Goal: Task Accomplishment & Management: Use online tool/utility

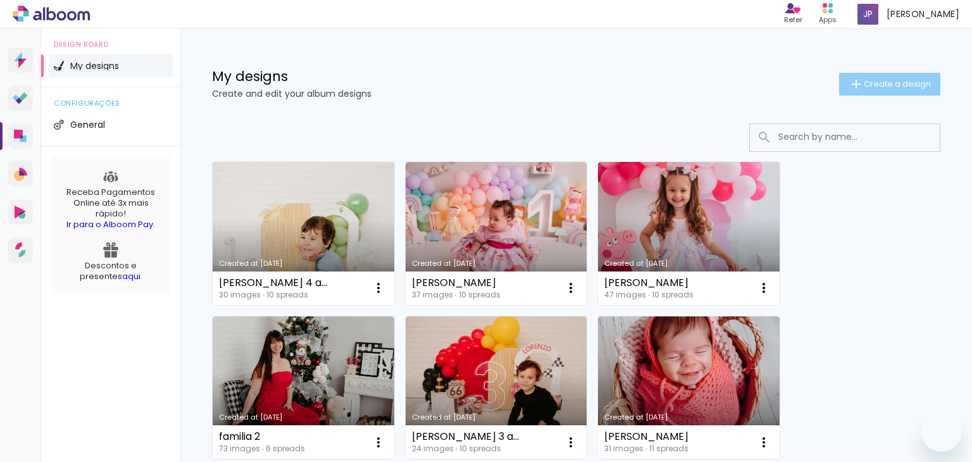
click at [879, 80] on span "Create a design" at bounding box center [896, 84] width 67 height 8
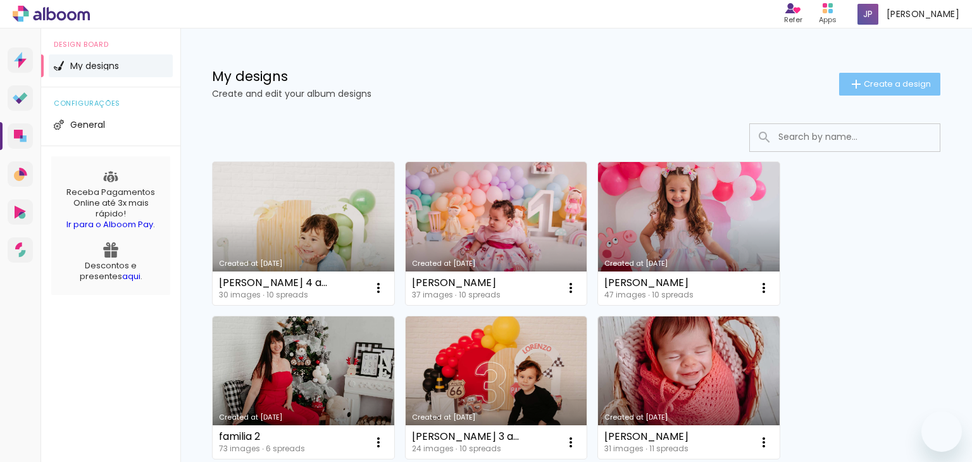
click at [315, 220] on link "Created at [DATE]" at bounding box center [304, 233] width 182 height 143
